Goal: Task Accomplishment & Management: Complete application form

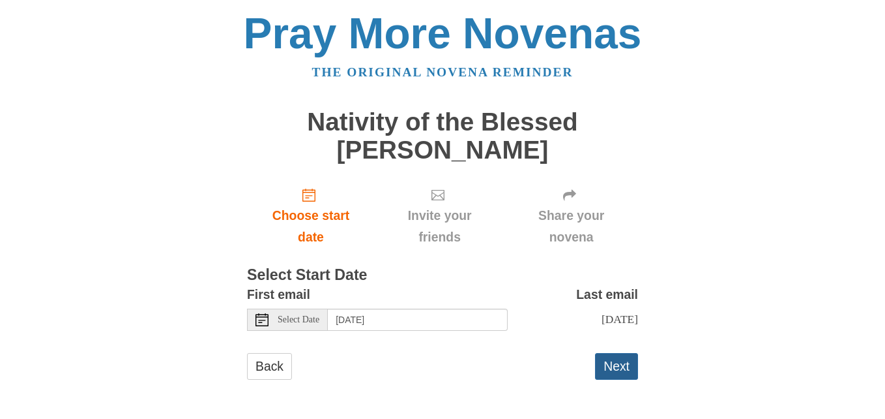
click at [619, 362] on button "Next" at bounding box center [616, 366] width 43 height 27
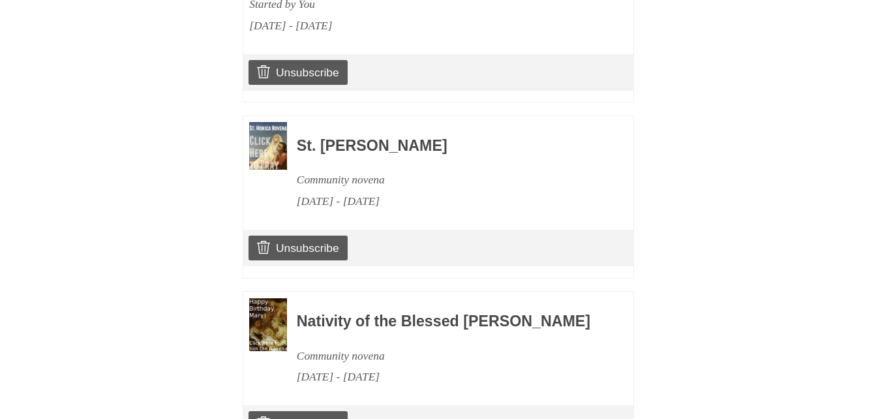
scroll to position [1405, 0]
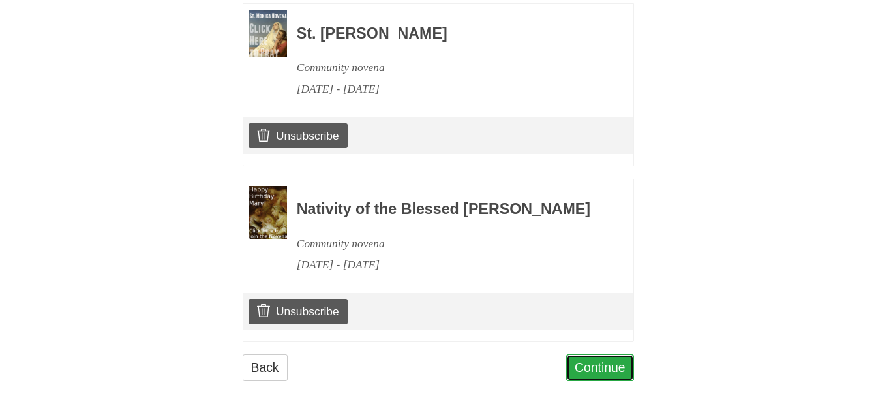
click at [588, 362] on link "Continue" at bounding box center [600, 367] width 68 height 27
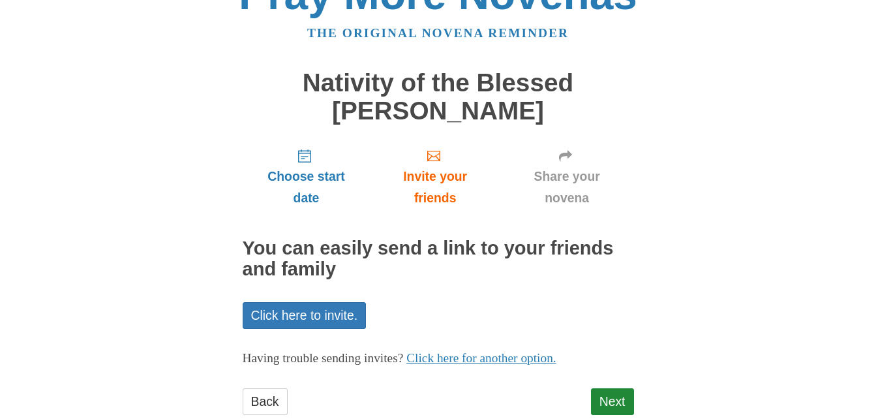
scroll to position [74, 0]
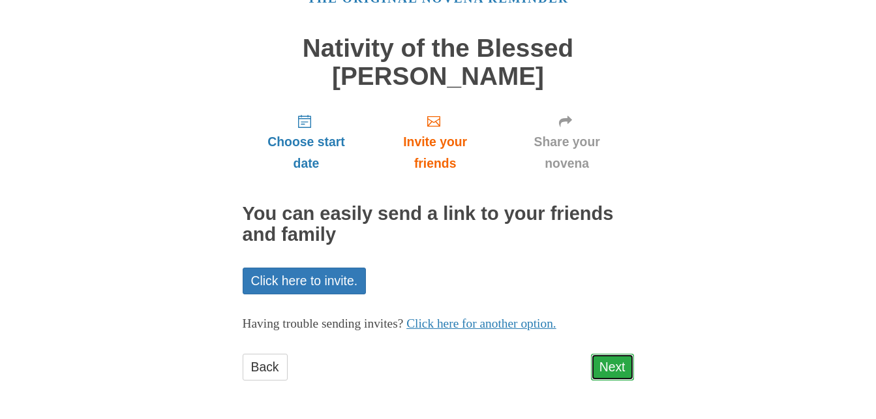
click at [612, 364] on link "Next" at bounding box center [612, 366] width 43 height 27
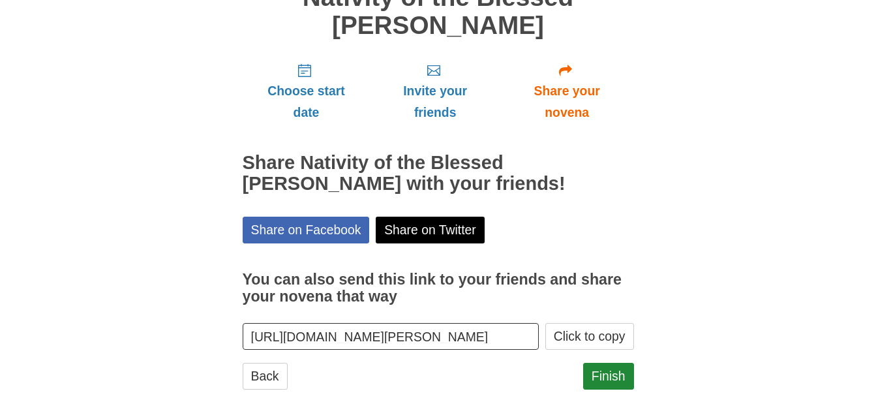
scroll to position [133, 0]
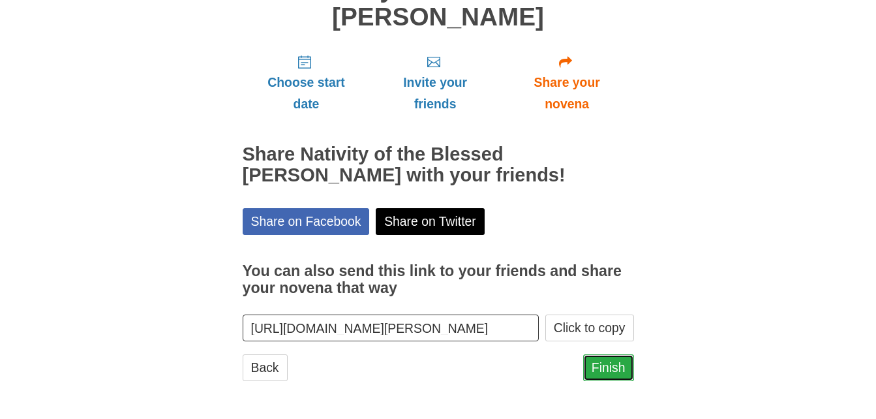
click at [610, 370] on link "Finish" at bounding box center [608, 367] width 51 height 27
